Goal: Task Accomplishment & Management: Use online tool/utility

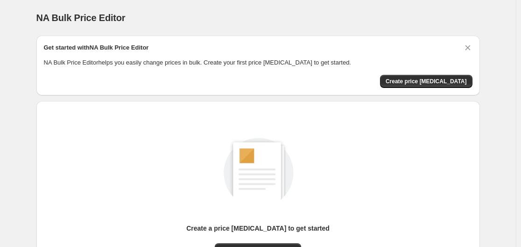
scroll to position [103, 0]
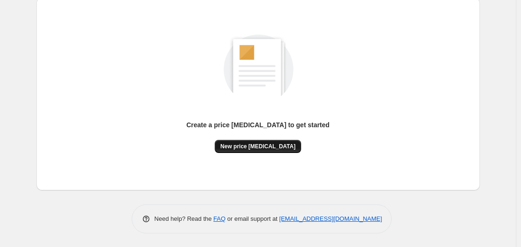
click at [274, 152] on button "New price [MEDICAL_DATA]" at bounding box center [258, 146] width 86 height 13
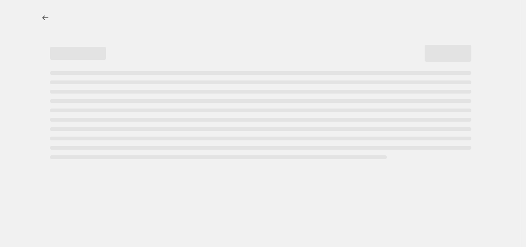
select select "percentage"
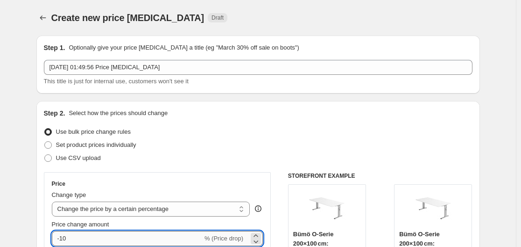
click at [100, 236] on input "-10" at bounding box center [127, 238] width 151 height 15
type input "-1"
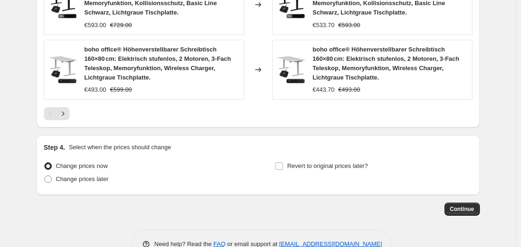
scroll to position [777, 0]
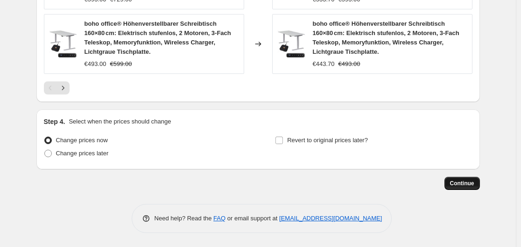
type input "-36"
click at [461, 180] on span "Continue" at bounding box center [462, 182] width 24 height 7
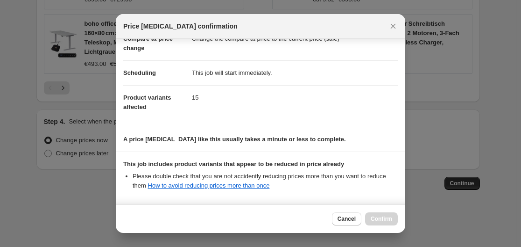
scroll to position [147, 0]
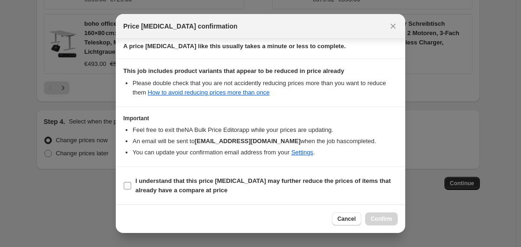
click at [220, 184] on b "I understand that this price change job may further reduce the prices of items …" at bounding box center [263, 185] width 256 height 16
click at [131, 184] on input "I understand that this price change job may further reduce the prices of items …" at bounding box center [127, 185] width 7 height 7
checkbox input "true"
click at [370, 215] on button "Confirm" at bounding box center [381, 218] width 33 height 13
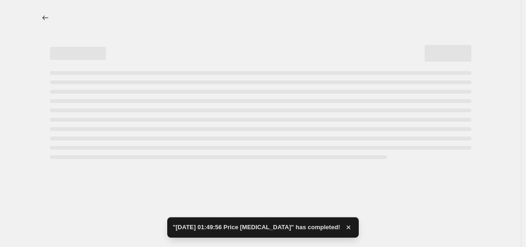
select select "percentage"
